Goal: Register for event/course

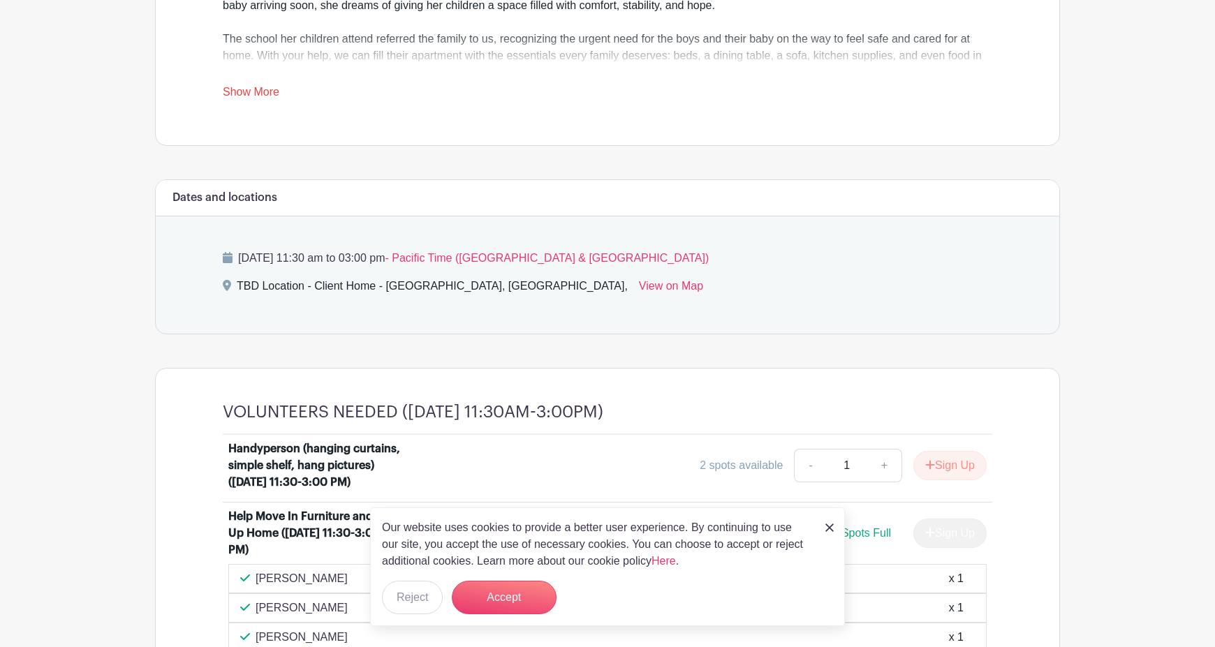
scroll to position [614, 0]
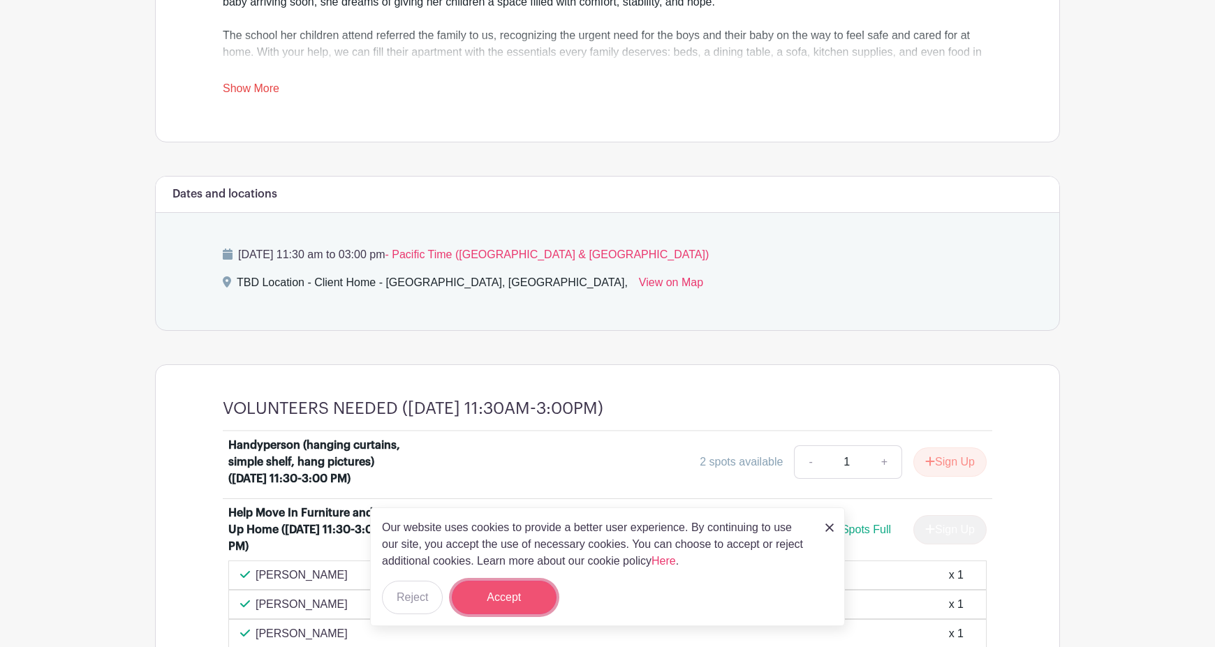
click at [533, 593] on button "Accept" at bounding box center [504, 598] width 105 height 34
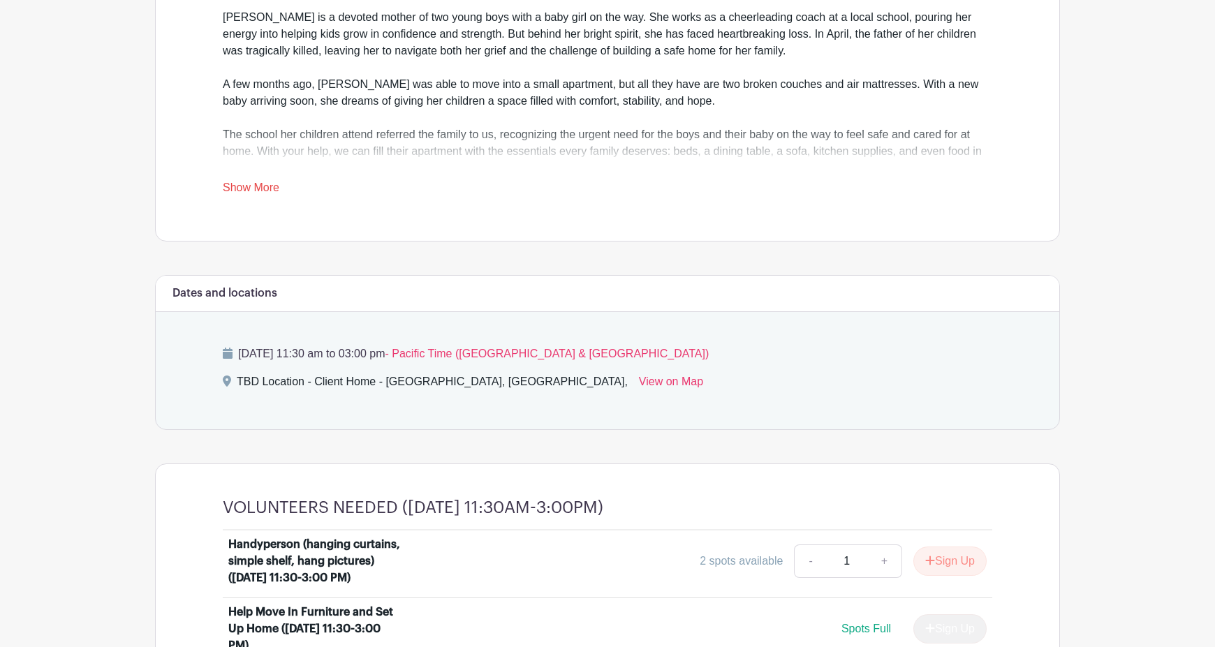
scroll to position [535, 0]
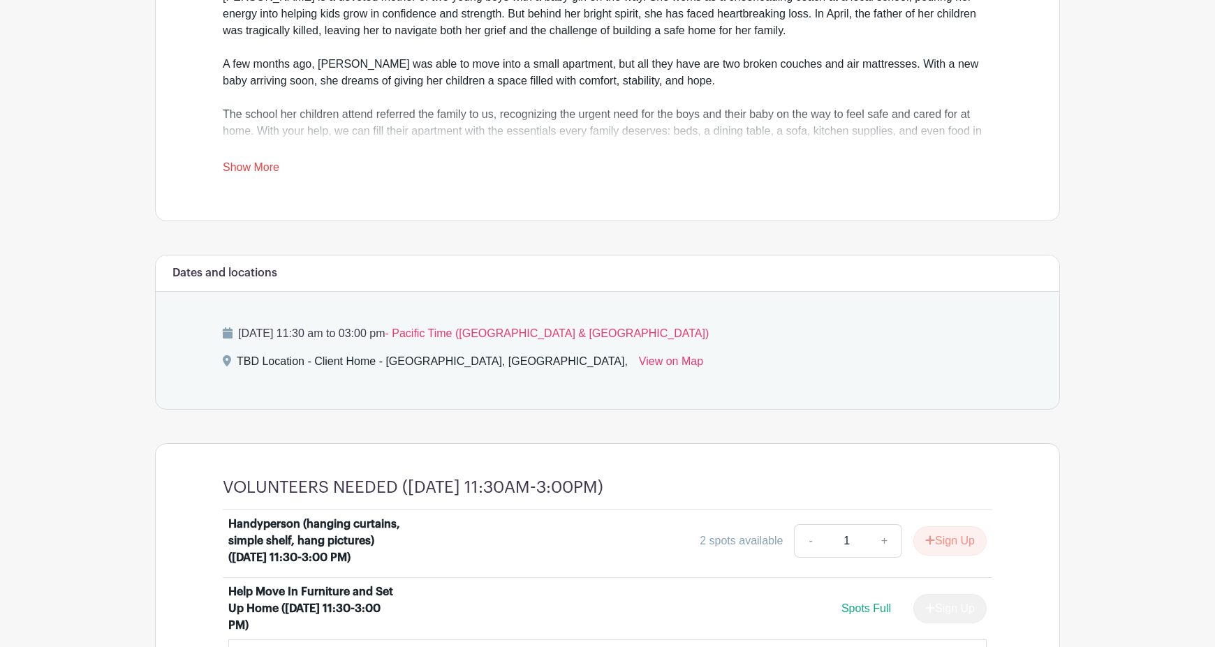
click at [261, 166] on link "Show More" at bounding box center [251, 169] width 57 height 17
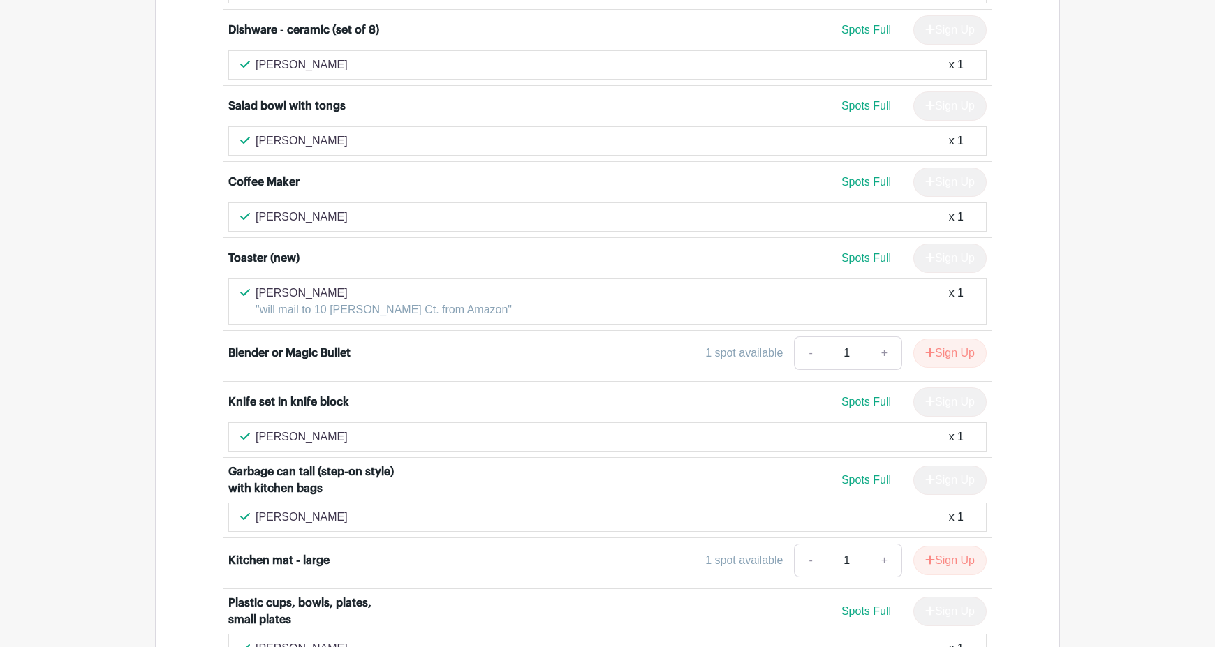
scroll to position [1972, 0]
click at [954, 338] on button "Sign Up" at bounding box center [949, 352] width 73 height 29
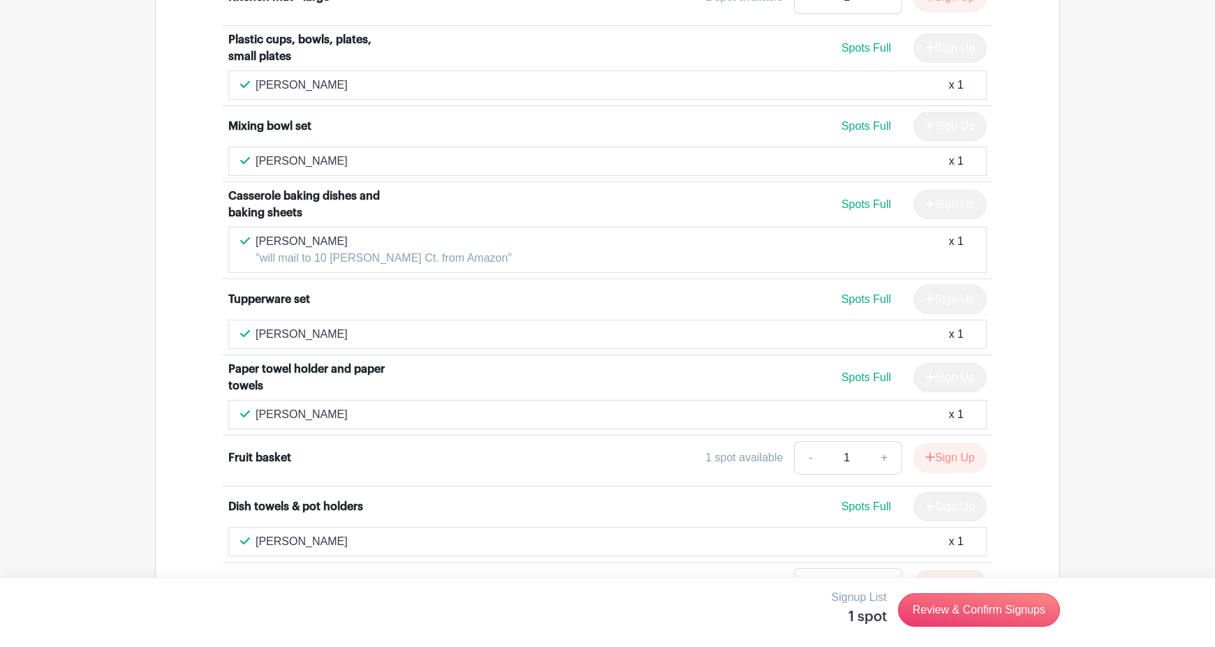
scroll to position [2536, 0]
click at [956, 442] on button "Sign Up" at bounding box center [949, 456] width 73 height 29
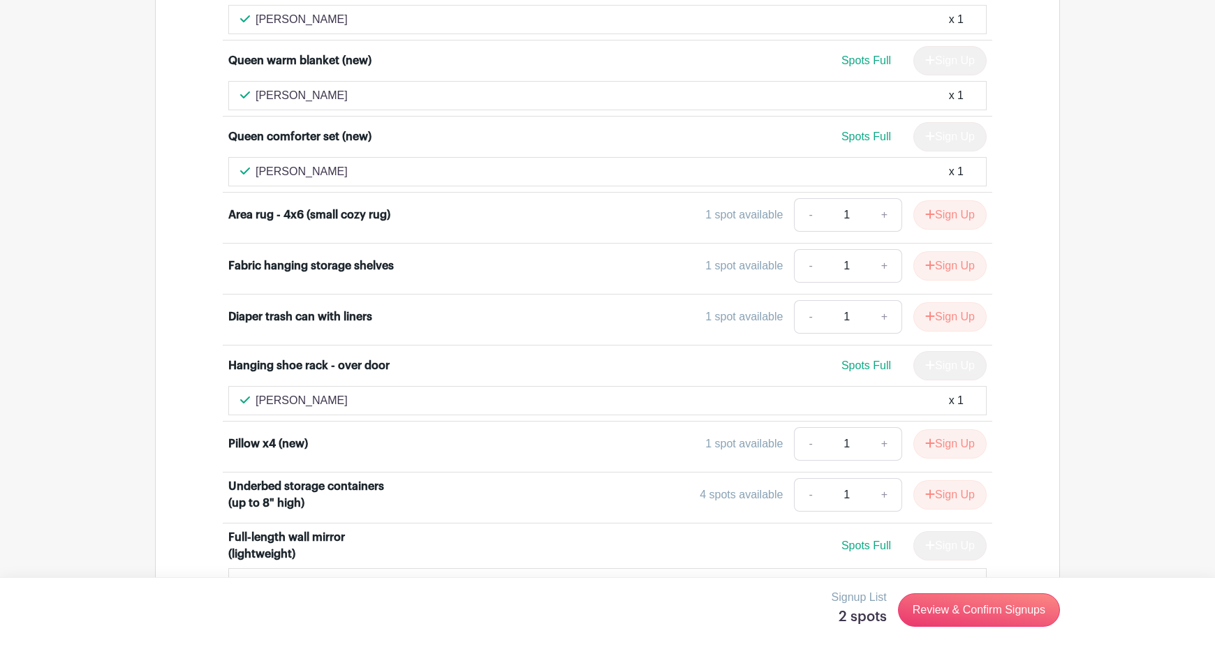
scroll to position [4976, 0]
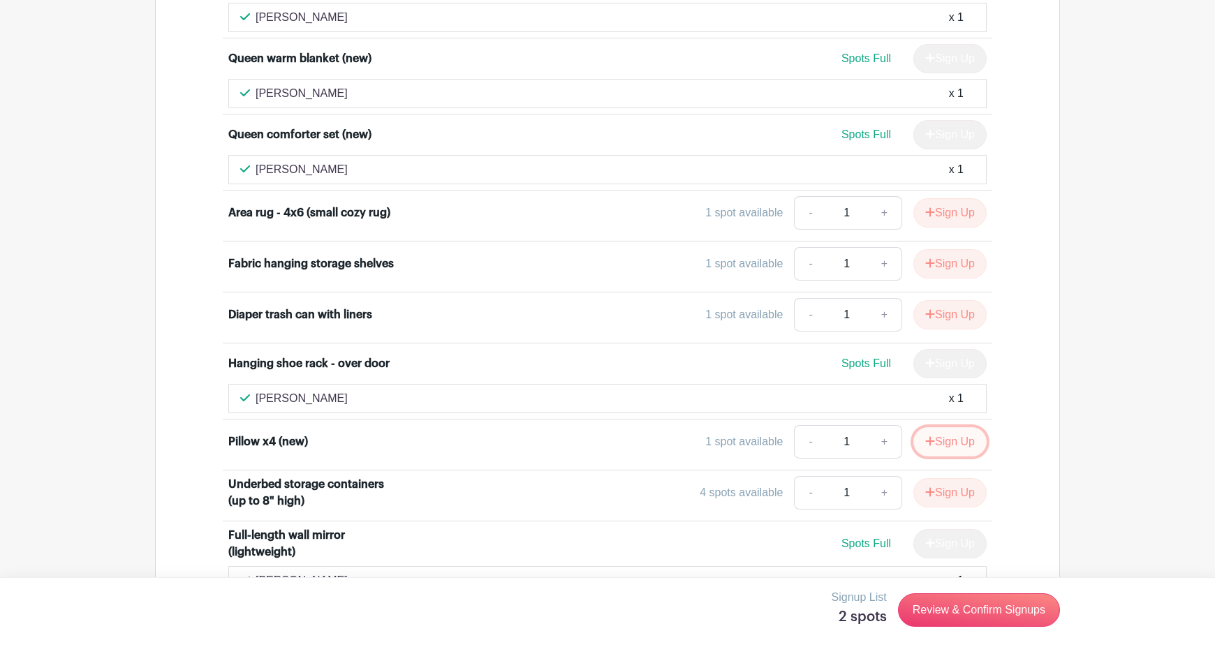
click at [970, 427] on button "Sign Up" at bounding box center [949, 441] width 73 height 29
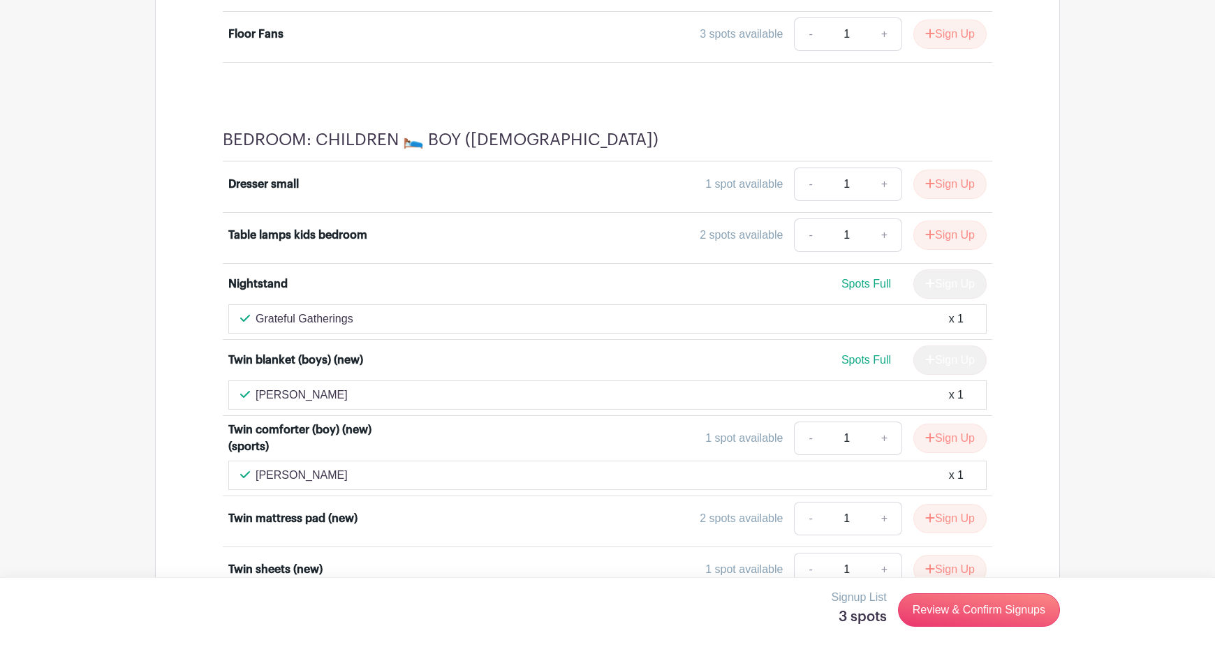
scroll to position [7871, 0]
click at [968, 503] on button "Sign Up" at bounding box center [949, 517] width 73 height 29
click at [930, 501] on link "+" at bounding box center [929, 518] width 35 height 34
type input "2"
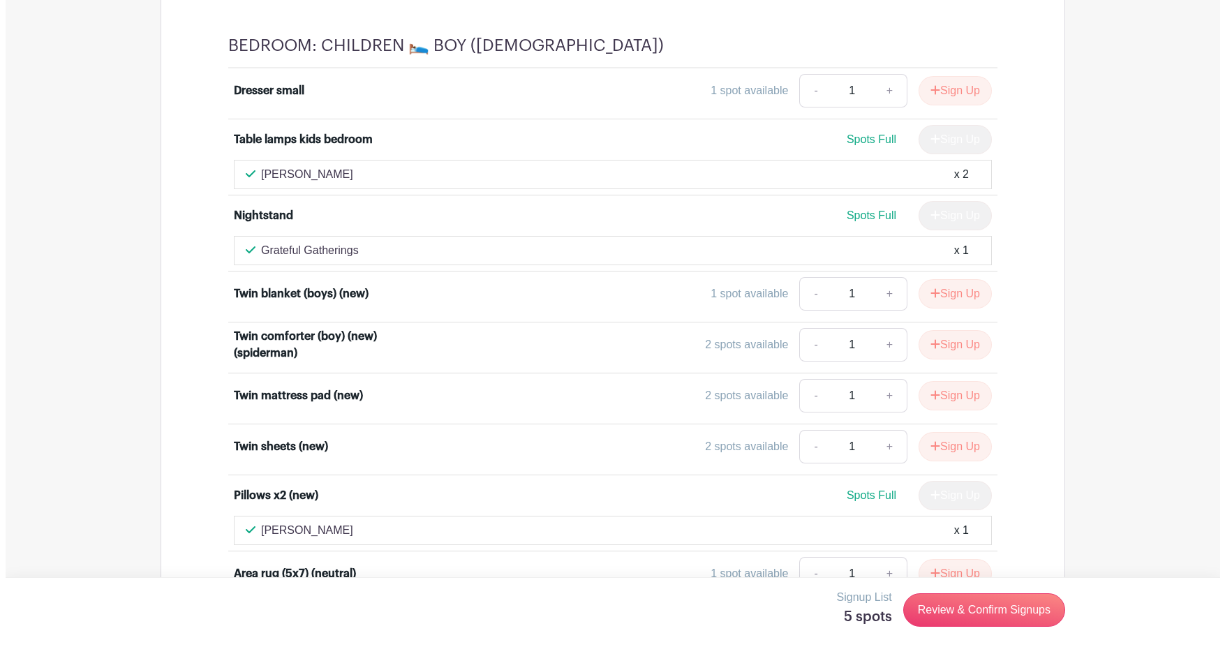
scroll to position [8728, 0]
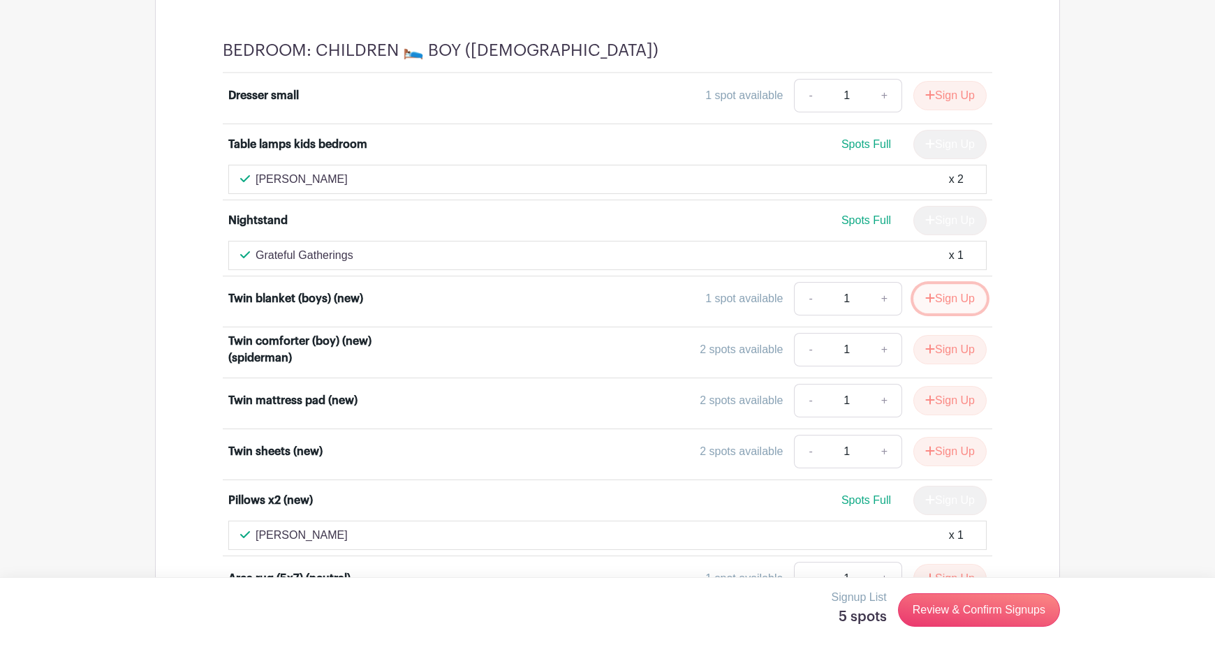
click at [952, 284] on button "Sign Up" at bounding box center [949, 298] width 73 height 29
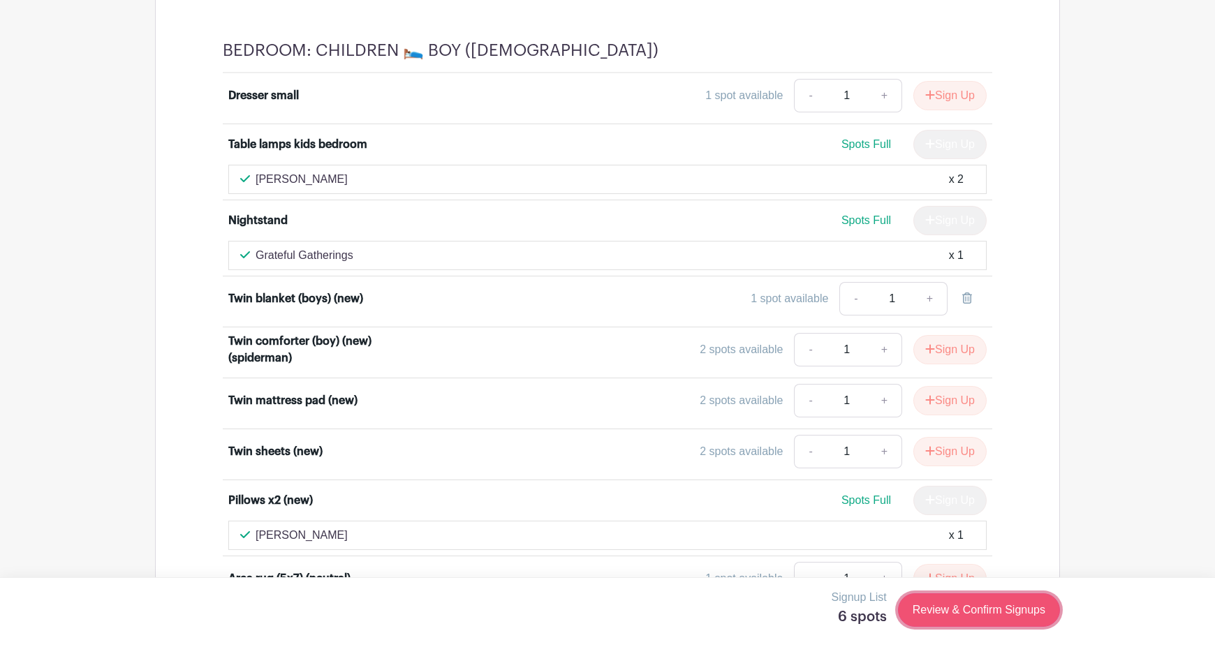
click at [976, 613] on link "Review & Confirm Signups" at bounding box center [979, 610] width 162 height 34
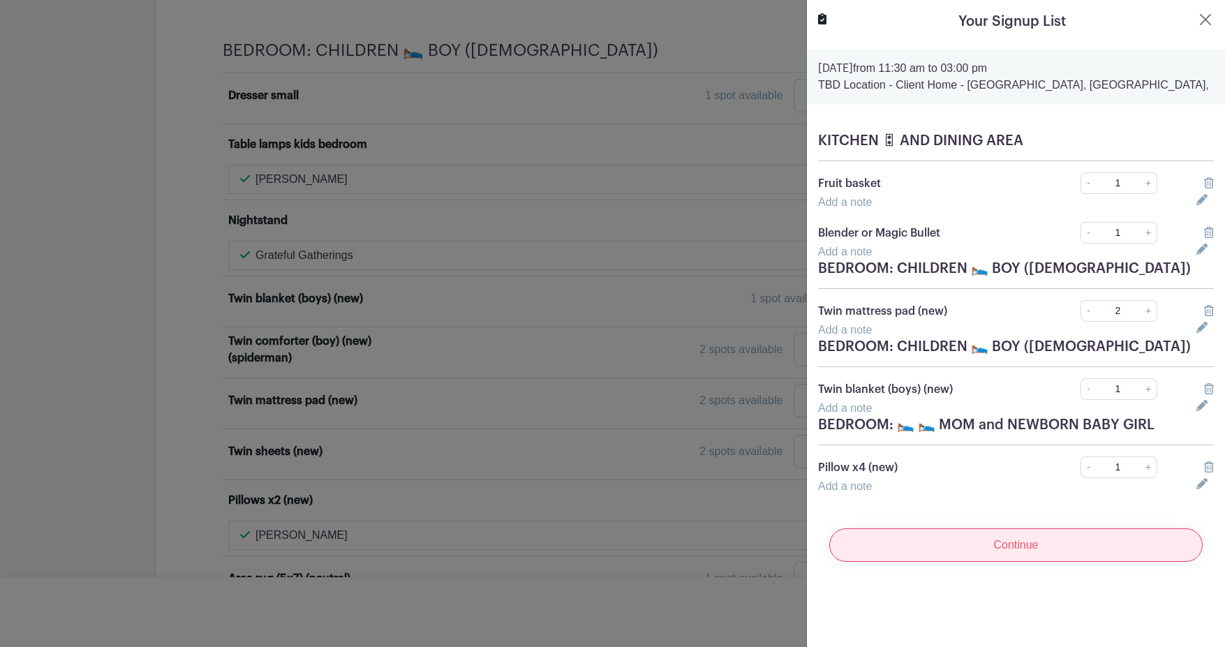
click at [1038, 540] on input "Continue" at bounding box center [1015, 545] width 373 height 34
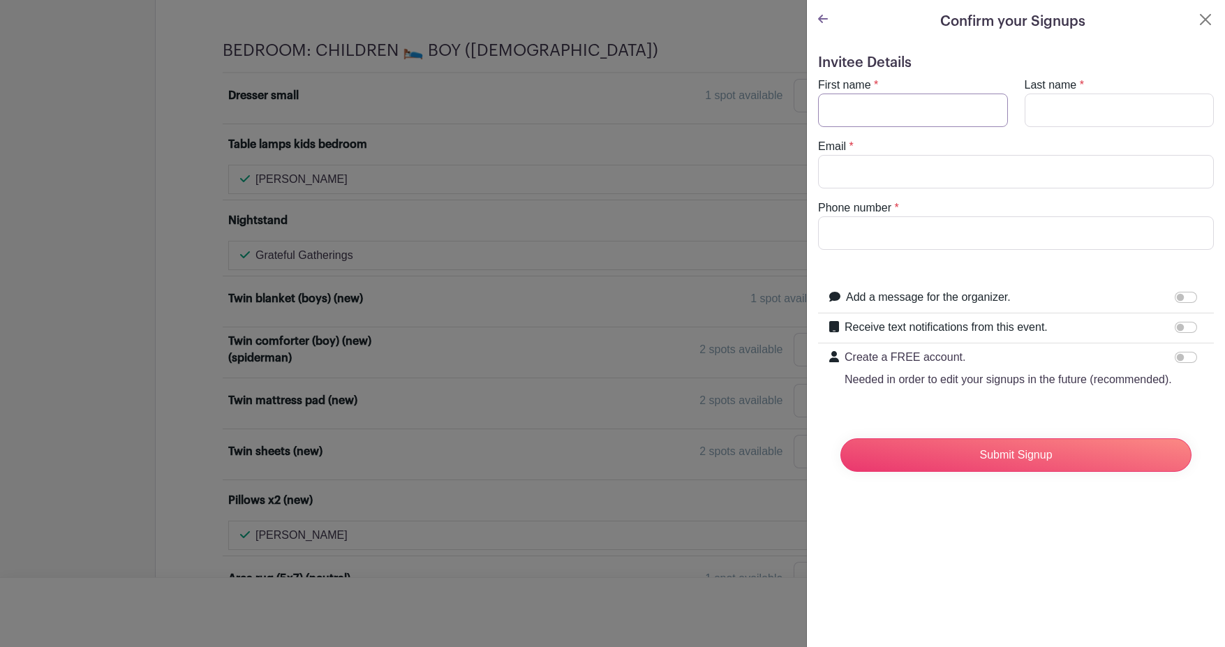
click at [949, 111] on input "First name" at bounding box center [913, 111] width 190 height 34
type input "[PERSON_NAME]"
type input "[EMAIL_ADDRESS][DOMAIN_NAME]"
type input "5104092009"
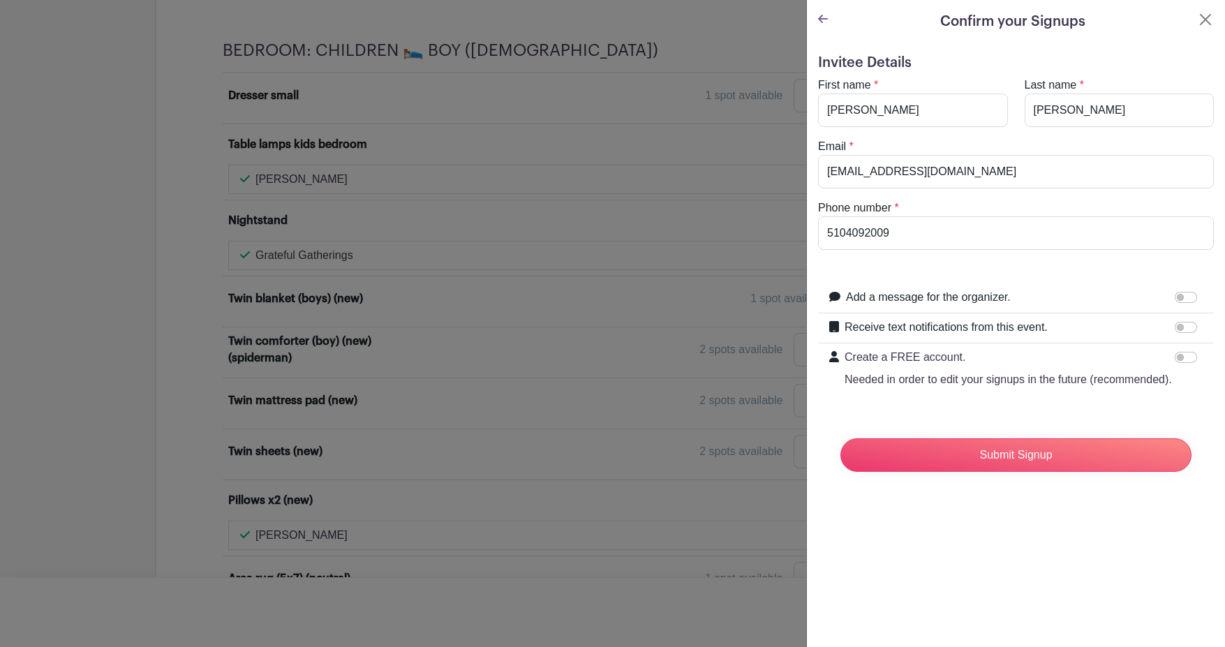
click at [954, 295] on label "Add a message for the organizer." at bounding box center [928, 297] width 165 height 17
click at [1175, 295] on input "Add a message for the organizer." at bounding box center [1186, 297] width 22 height 11
checkbox input "true"
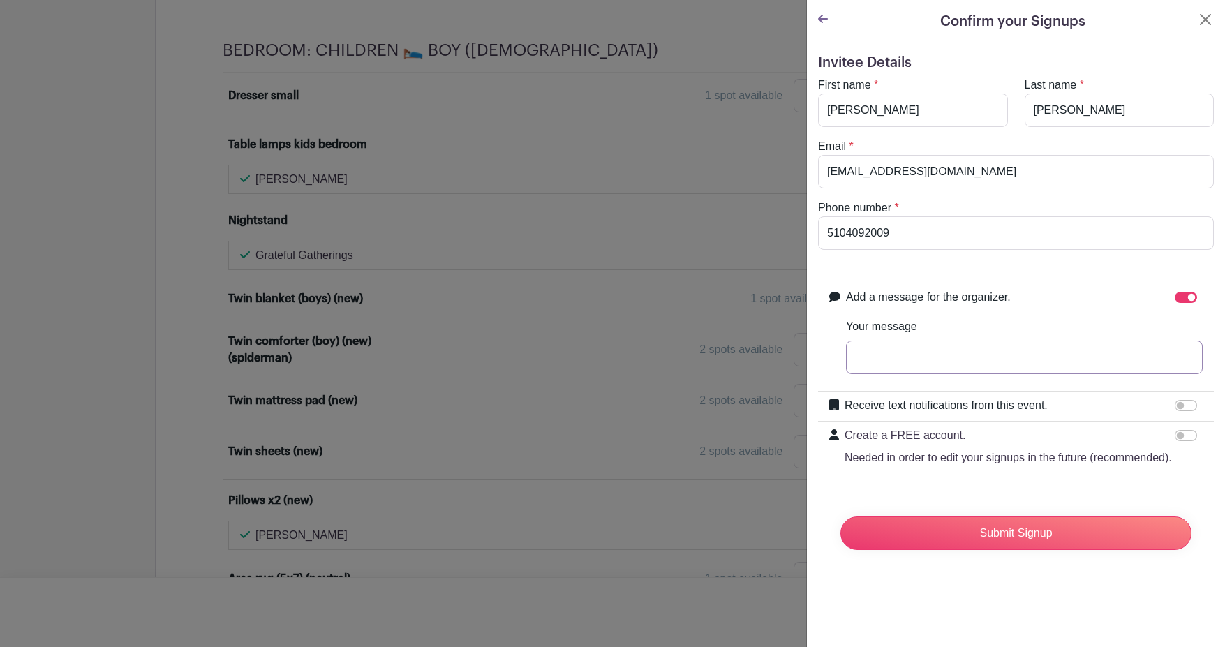
click at [921, 353] on input "Your message" at bounding box center [1024, 358] width 357 height 34
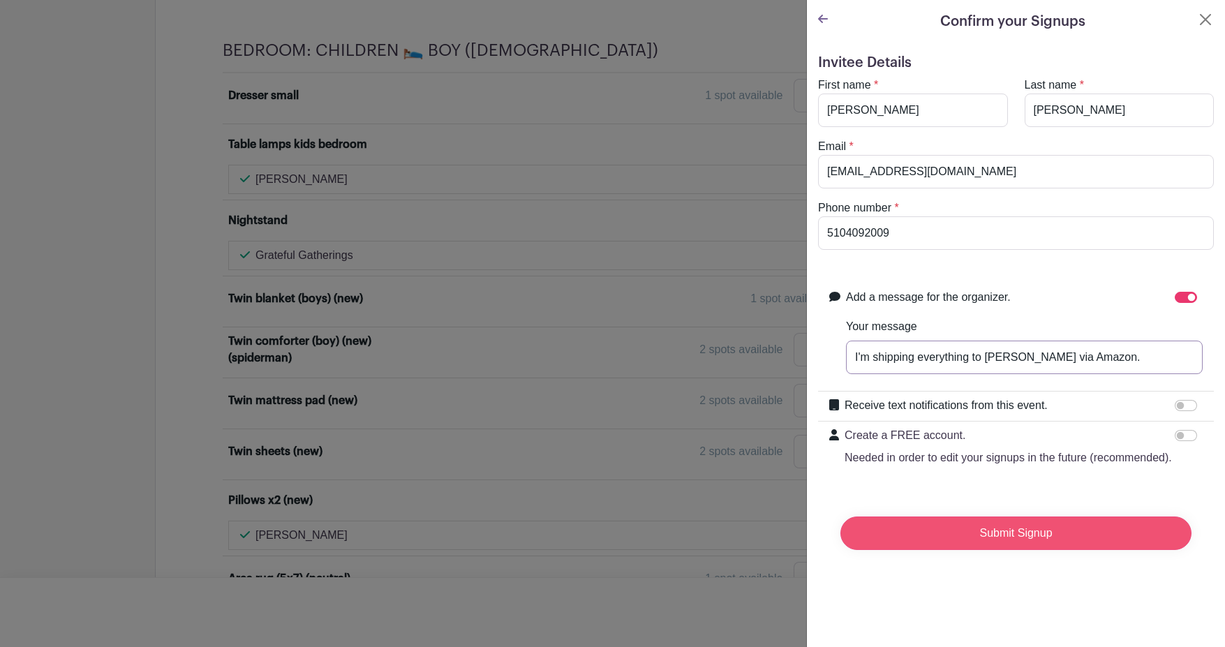
type input "I'm shipping everything to [PERSON_NAME] via Amazon."
click at [1020, 550] on input "Submit Signup" at bounding box center [1015, 534] width 351 height 34
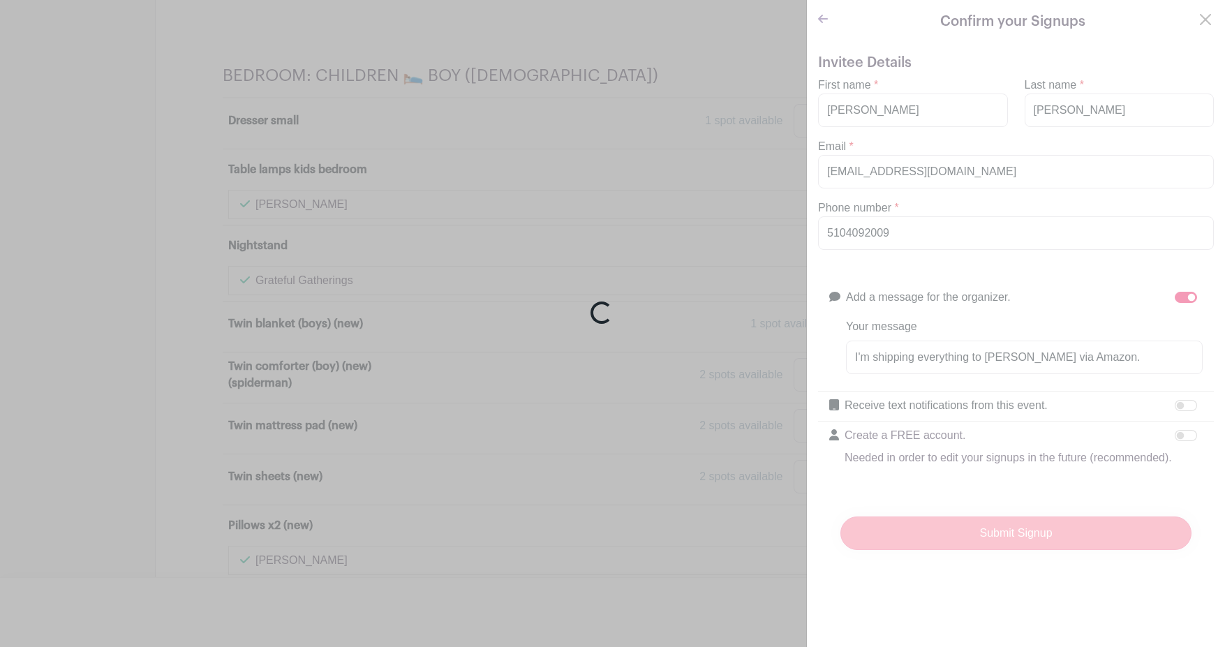
scroll to position [8828, 0]
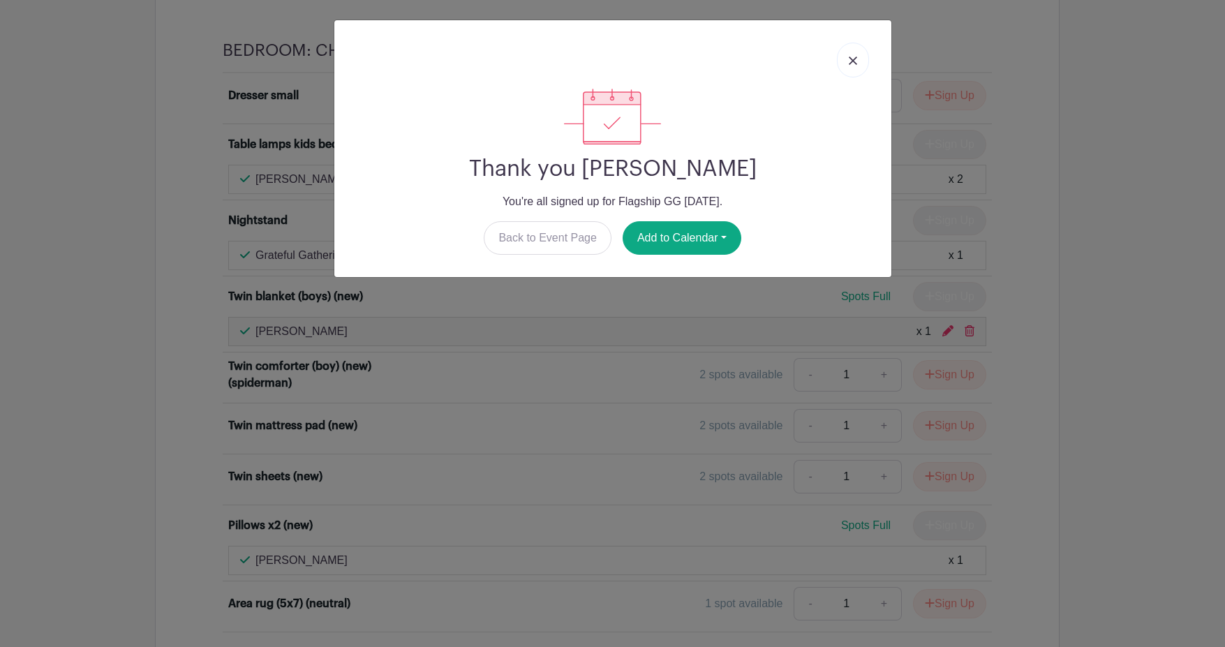
click at [854, 59] on img at bounding box center [853, 61] width 8 height 8
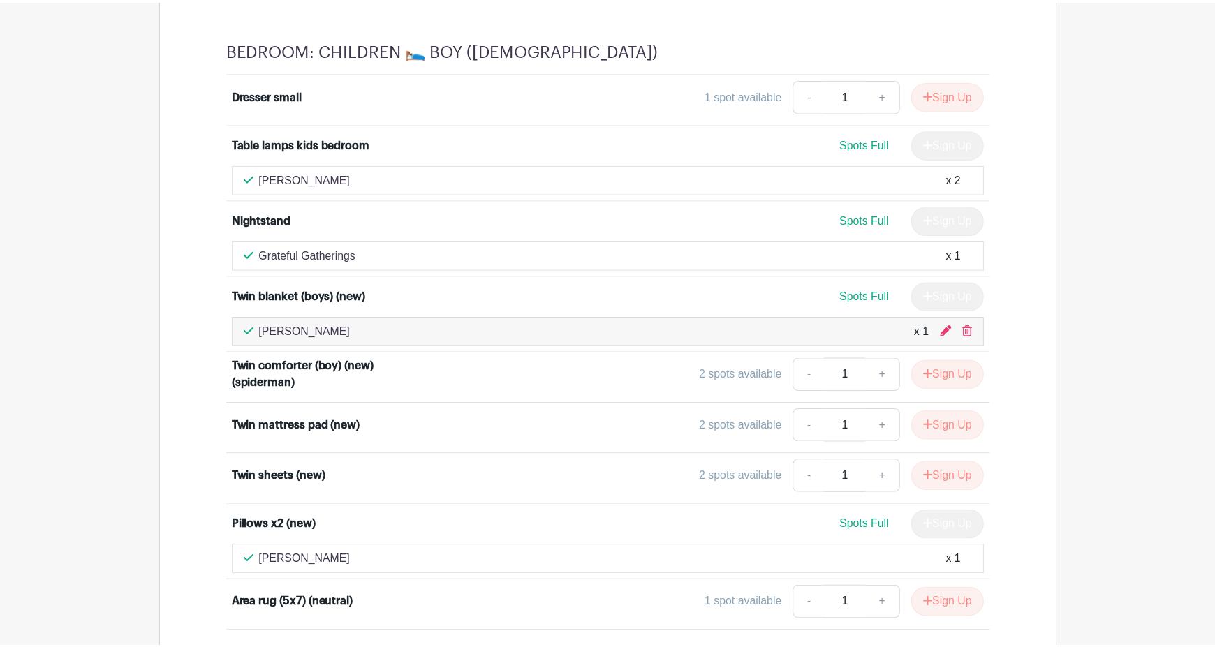
scroll to position [8840, 0]
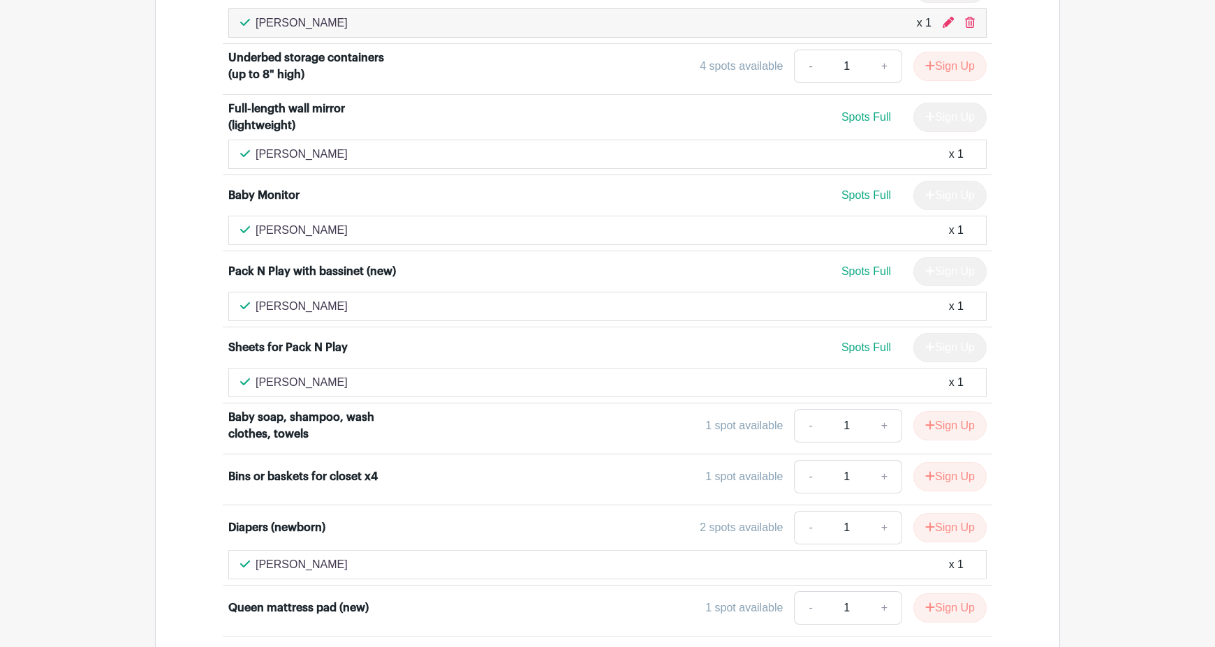
scroll to position [5273, 0]
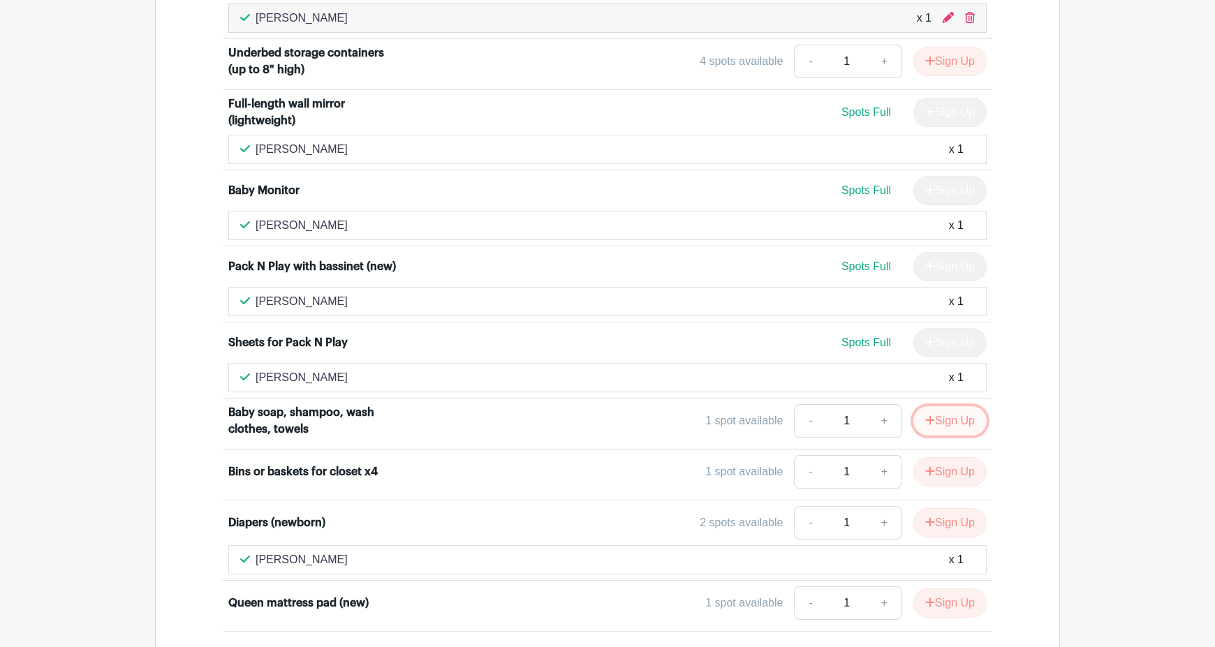
click at [953, 421] on button "Sign Up" at bounding box center [949, 420] width 73 height 29
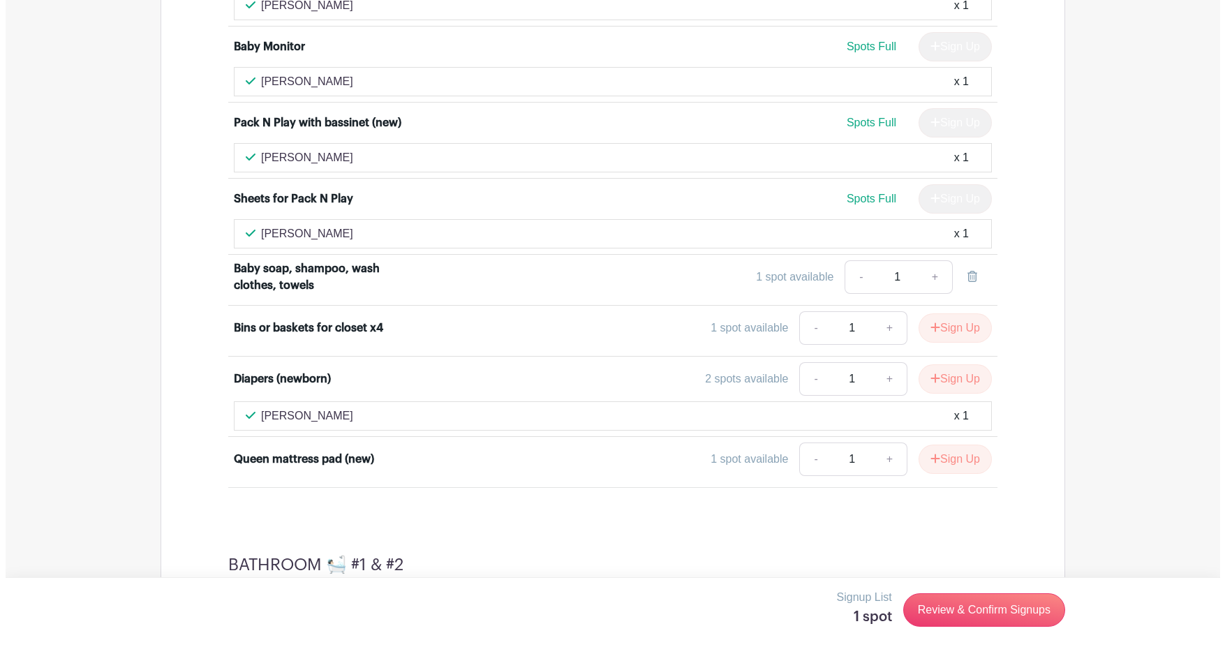
scroll to position [5419, 0]
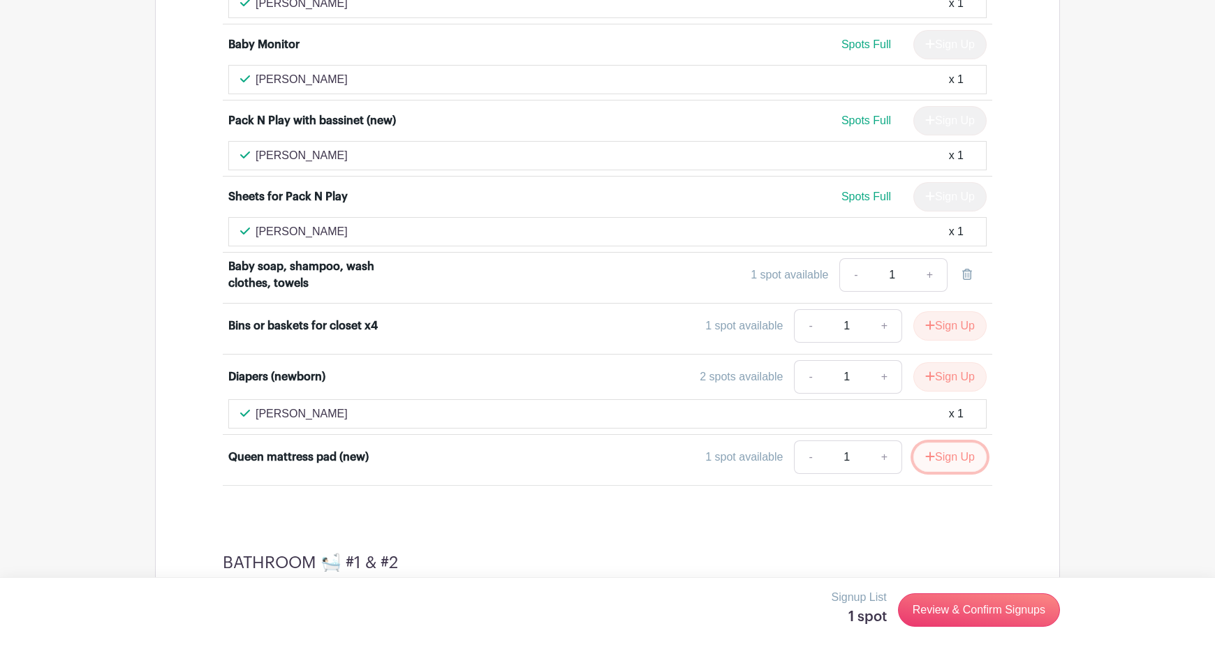
click at [954, 456] on button "Sign Up" at bounding box center [949, 457] width 73 height 29
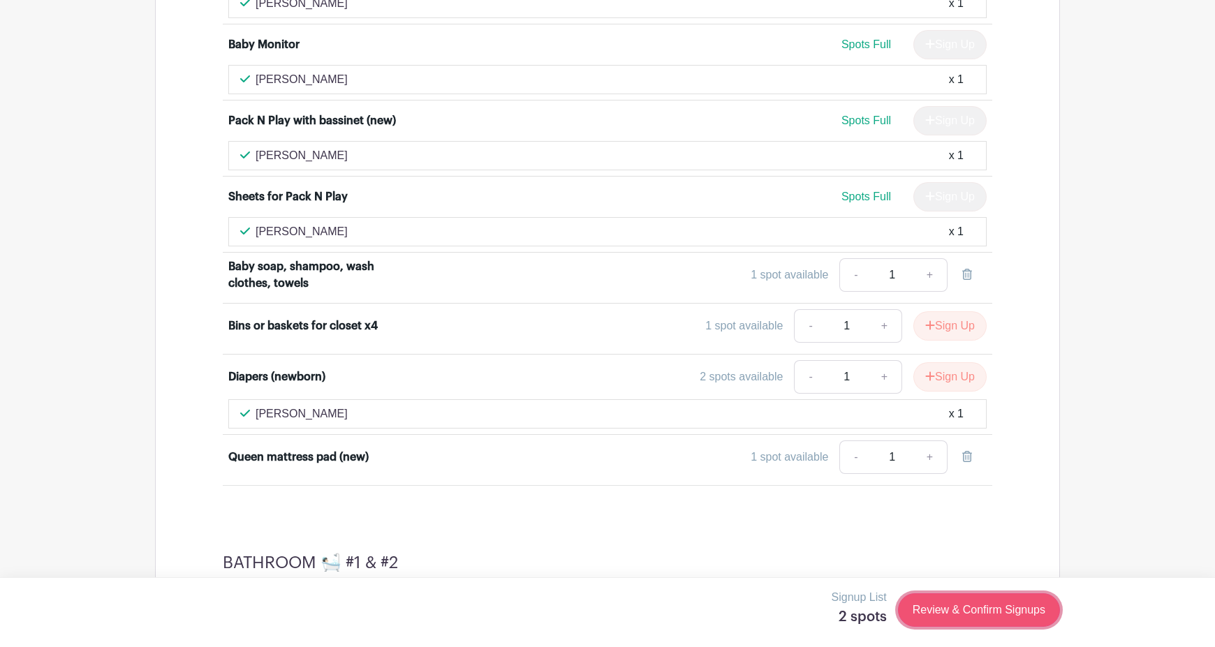
click at [1017, 611] on link "Review & Confirm Signups" at bounding box center [979, 610] width 162 height 34
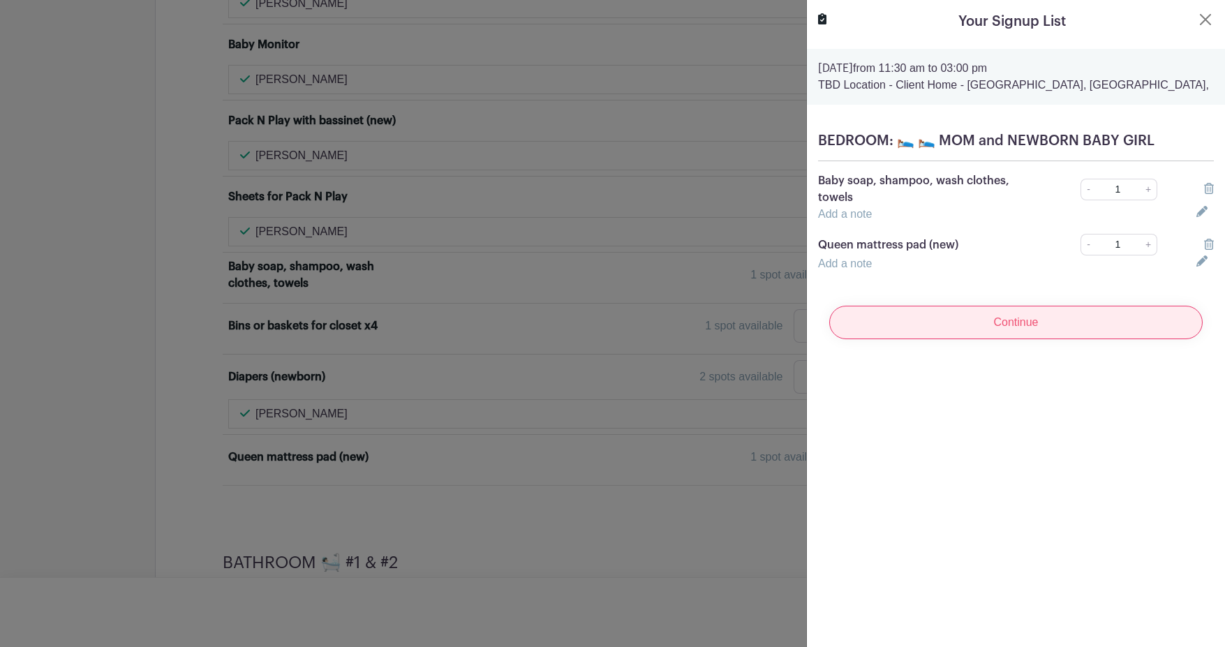
click at [1012, 322] on input "Continue" at bounding box center [1015, 323] width 373 height 34
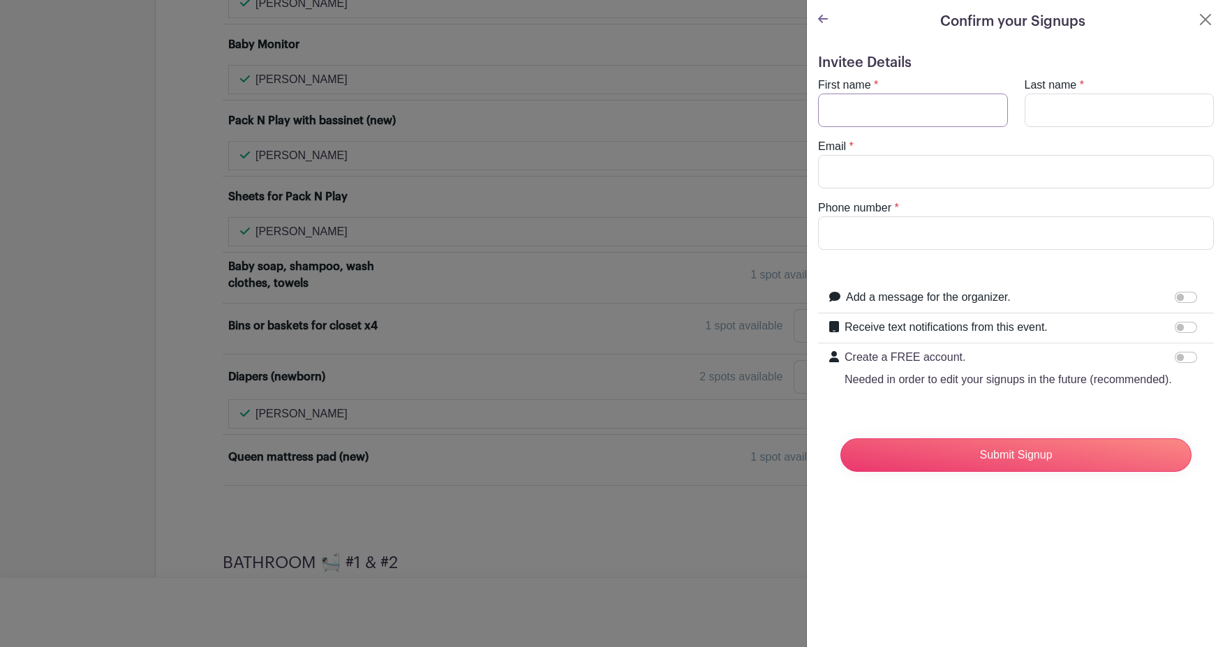
click at [942, 110] on input "First name" at bounding box center [913, 111] width 190 height 34
type input "[PERSON_NAME]"
type input "[EMAIL_ADDRESS][DOMAIN_NAME]"
type input "5104092009"
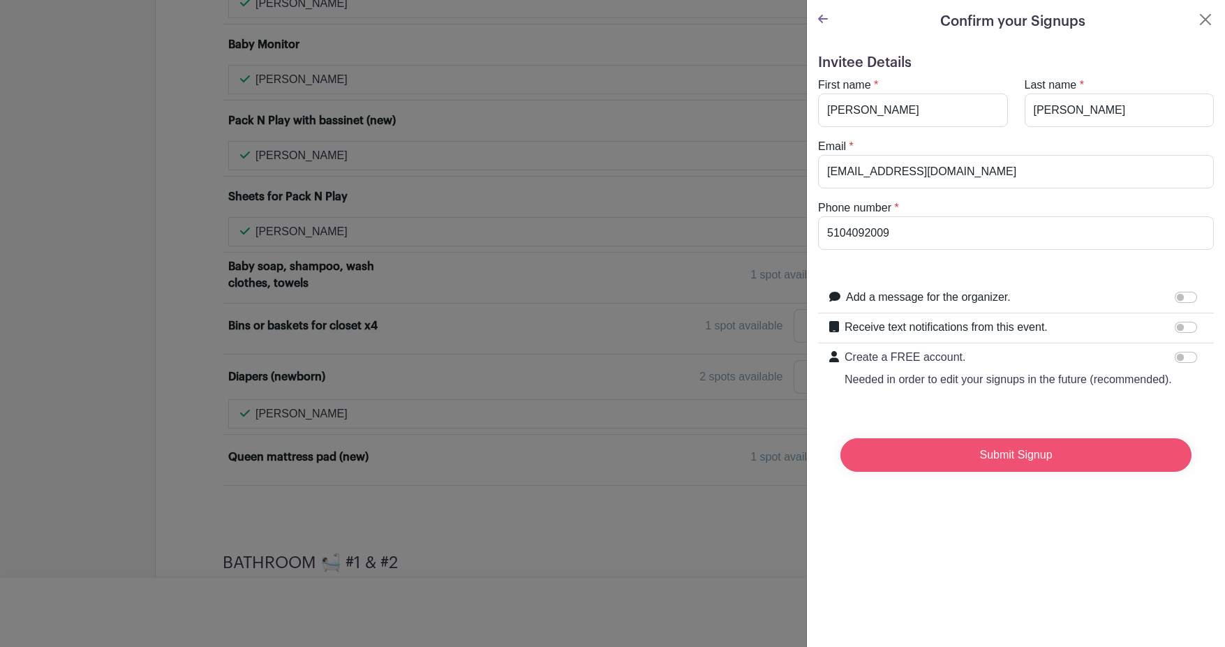
click at [1092, 472] on input "Submit Signup" at bounding box center [1015, 455] width 351 height 34
